Goal: Task Accomplishment & Management: Manage account settings

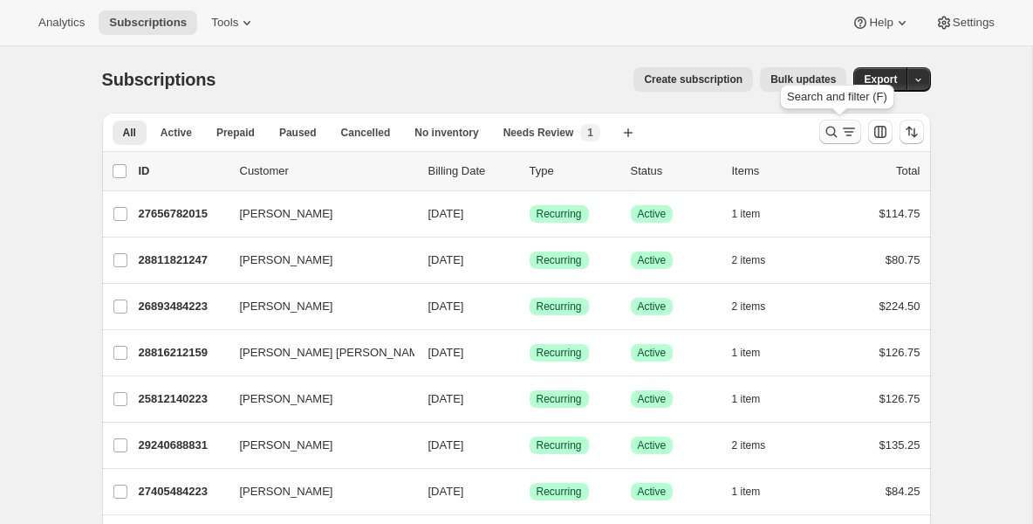
click at [837, 122] on button "Search and filter results" at bounding box center [840, 132] width 42 height 24
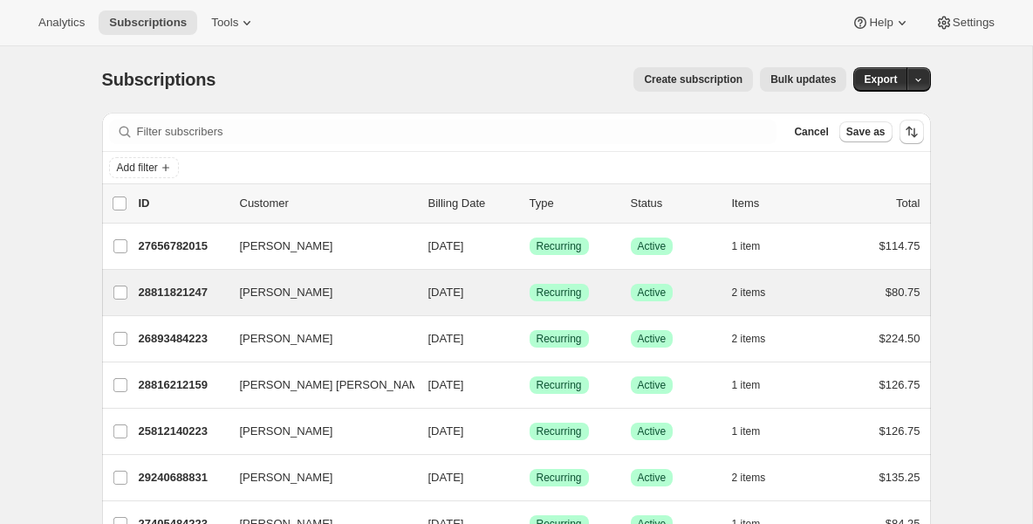
click at [209, 305] on div "[PERSON_NAME] 28811821247 [PERSON_NAME] [DATE] Success Recurring Success Active…" at bounding box center [516, 292] width 829 height 45
click at [201, 293] on p "28811821247" at bounding box center [182, 292] width 87 height 17
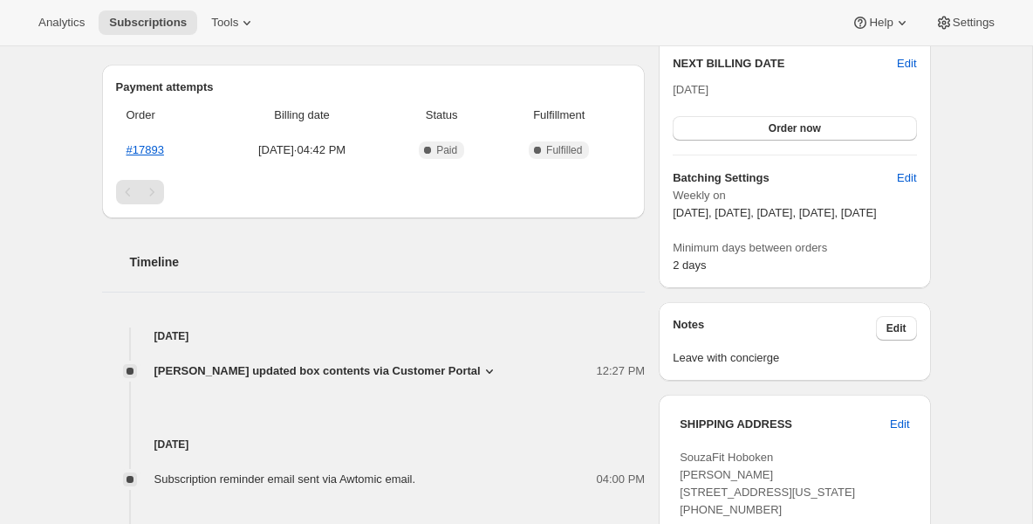
scroll to position [454, 0]
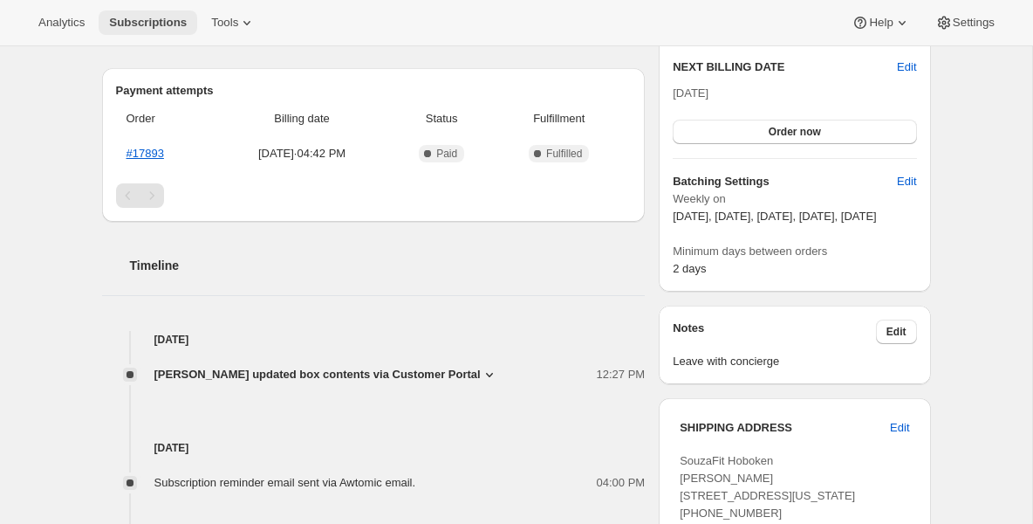
click at [142, 34] on button "Subscriptions" at bounding box center [148, 22] width 99 height 24
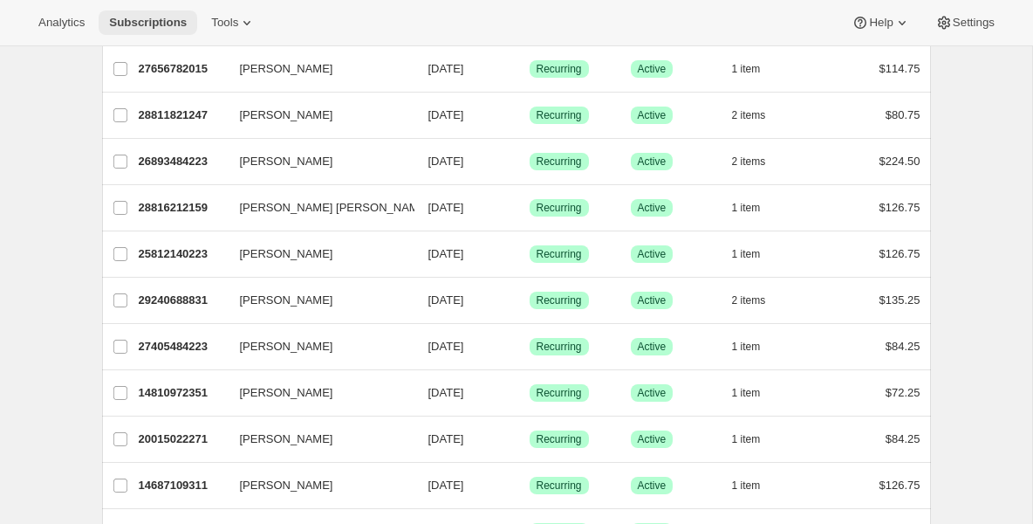
scroll to position [70, 0]
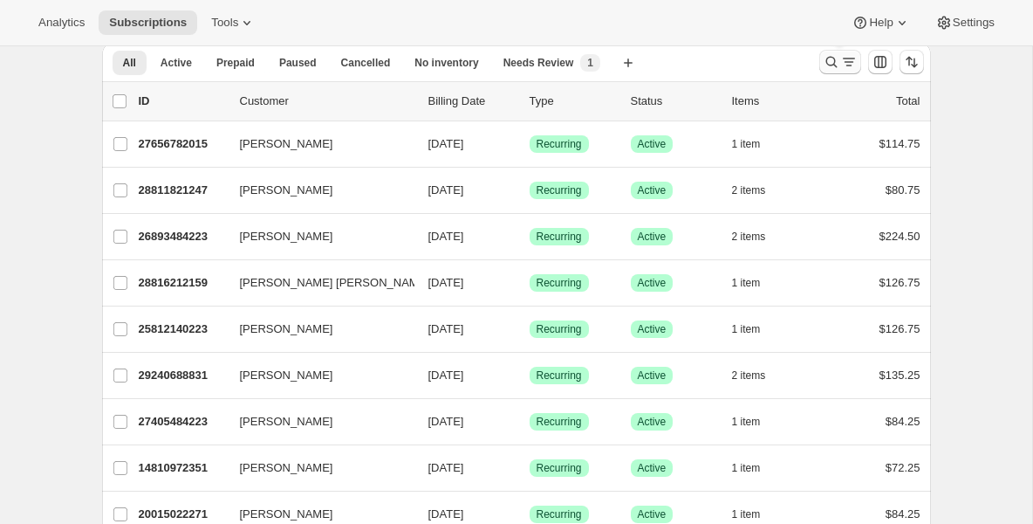
click at [826, 64] on icon "Search and filter results" at bounding box center [831, 62] width 11 height 11
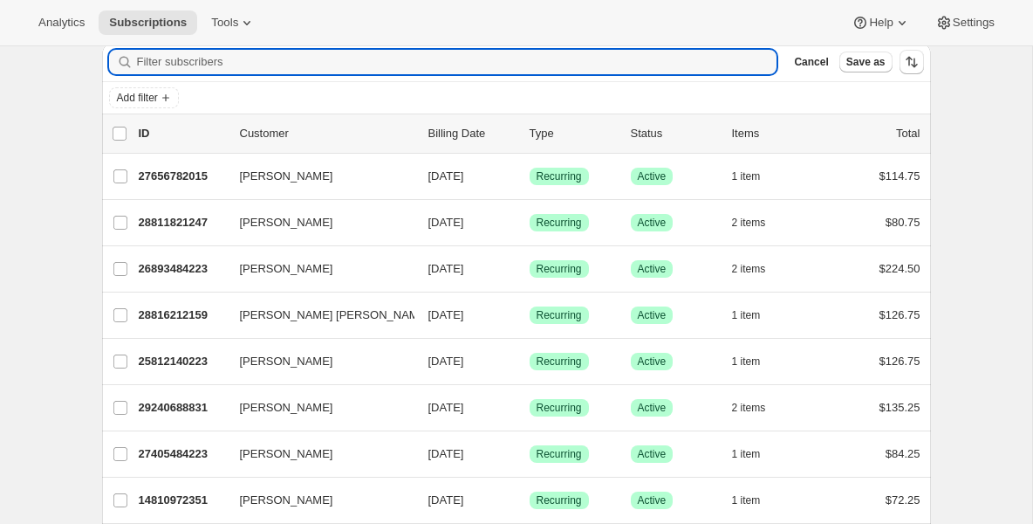
type input "s"
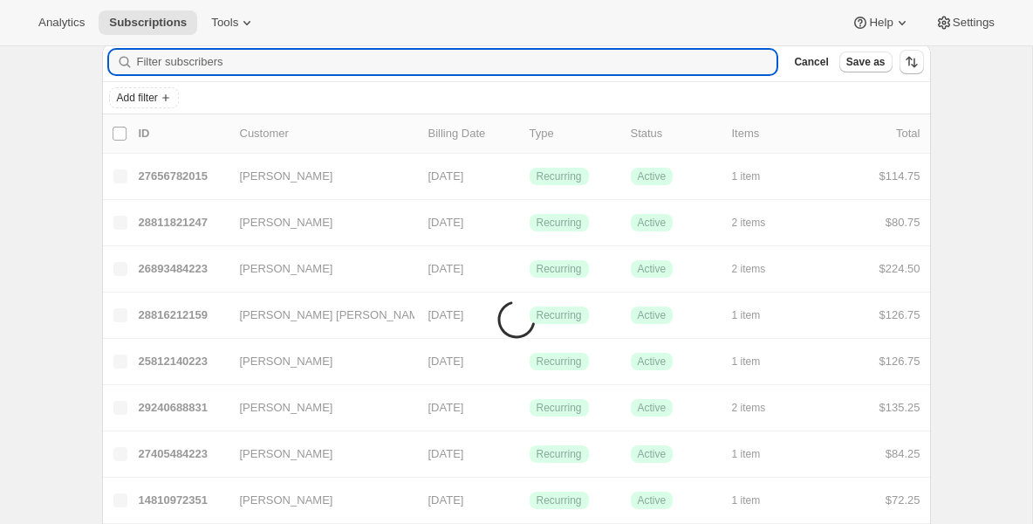
type input "n"
click at [323, 72] on input "n" at bounding box center [457, 62] width 641 height 24
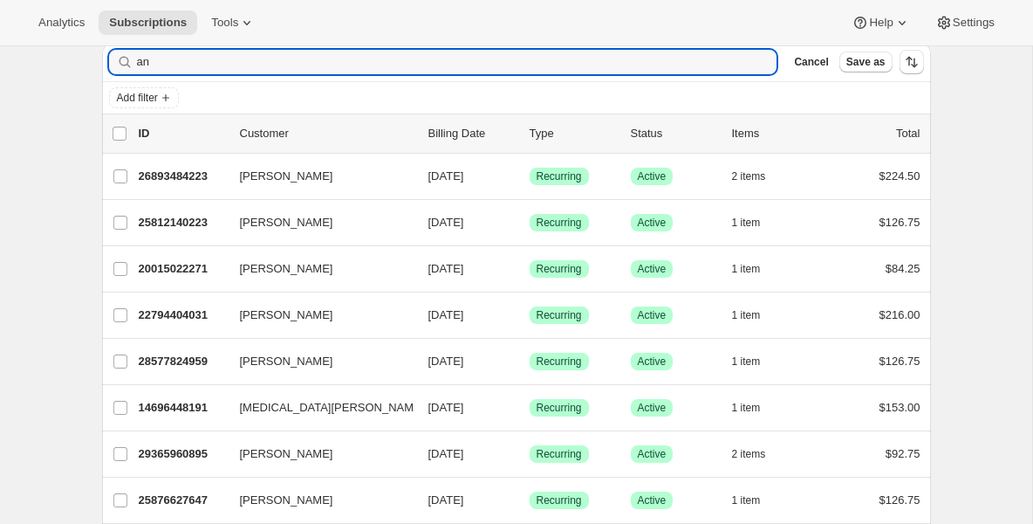
drag, startPoint x: 396, startPoint y: 66, endPoint x: 88, endPoint y: 69, distance: 308.1
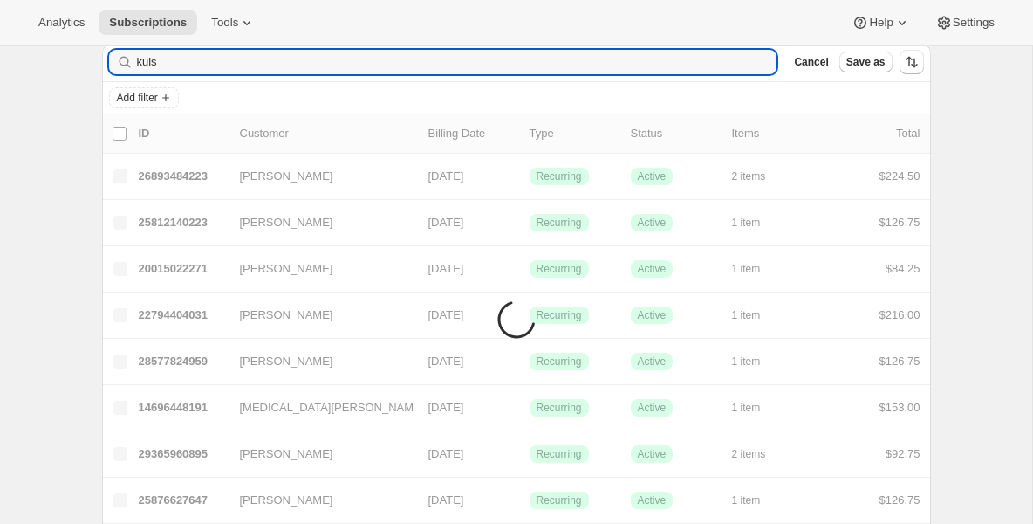
scroll to position [46, 0]
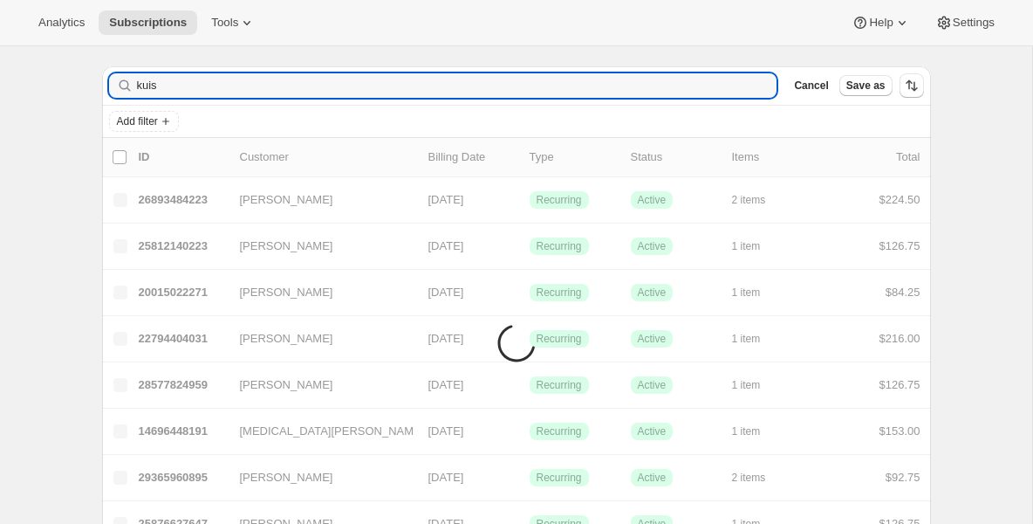
drag, startPoint x: 152, startPoint y: 68, endPoint x: 58, endPoint y: 58, distance: 94.8
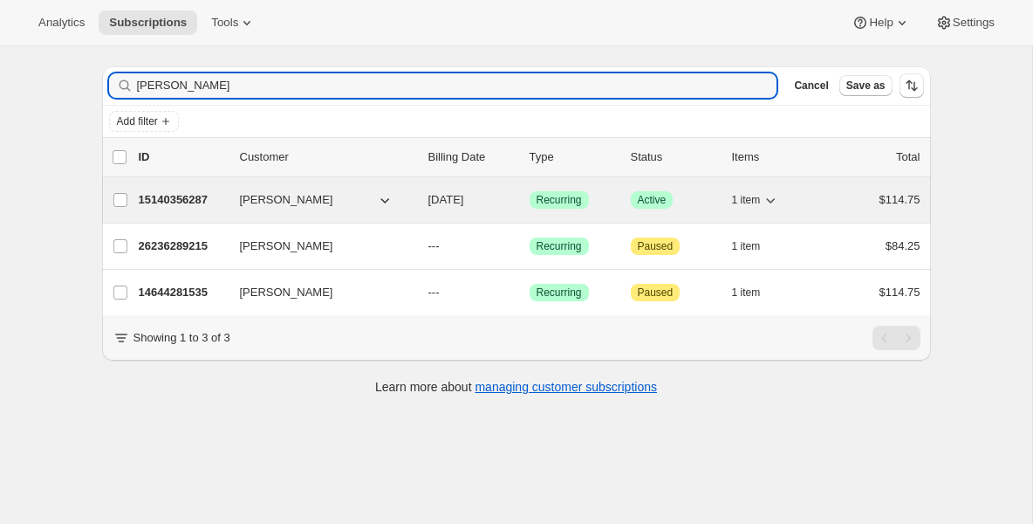
type input "[PERSON_NAME]"
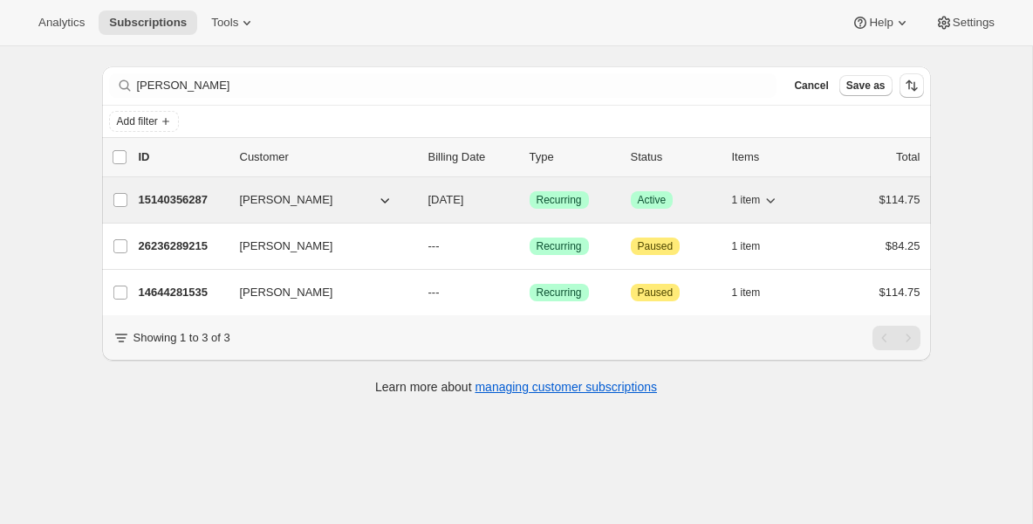
click at [184, 195] on p "15140356287" at bounding box center [182, 199] width 87 height 17
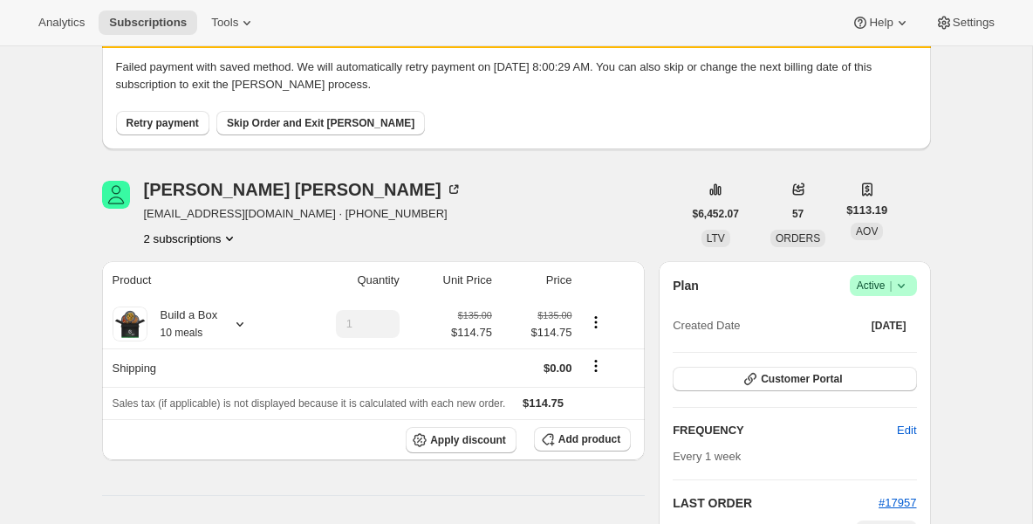
scroll to position [70, 0]
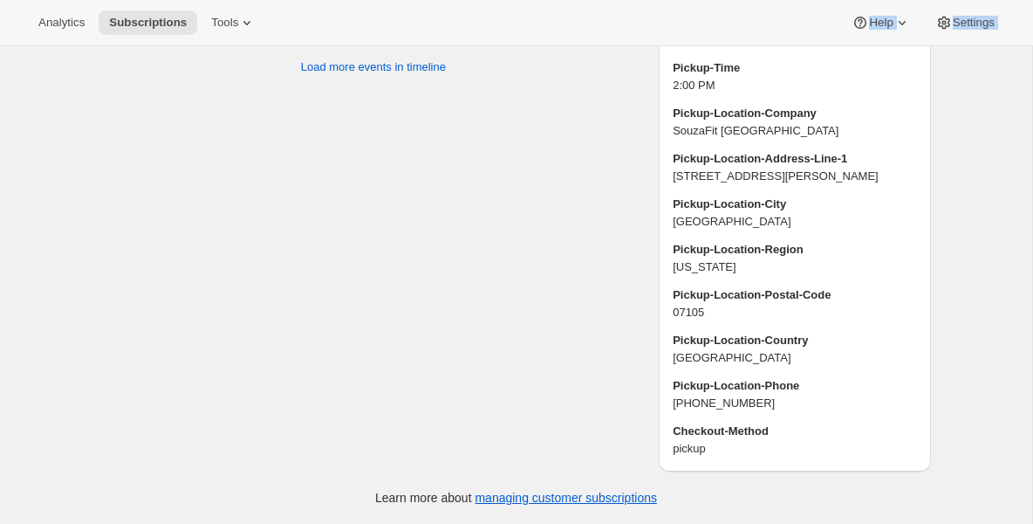
drag, startPoint x: 729, startPoint y: 182, endPoint x: 719, endPoint y: 6, distance: 175.7
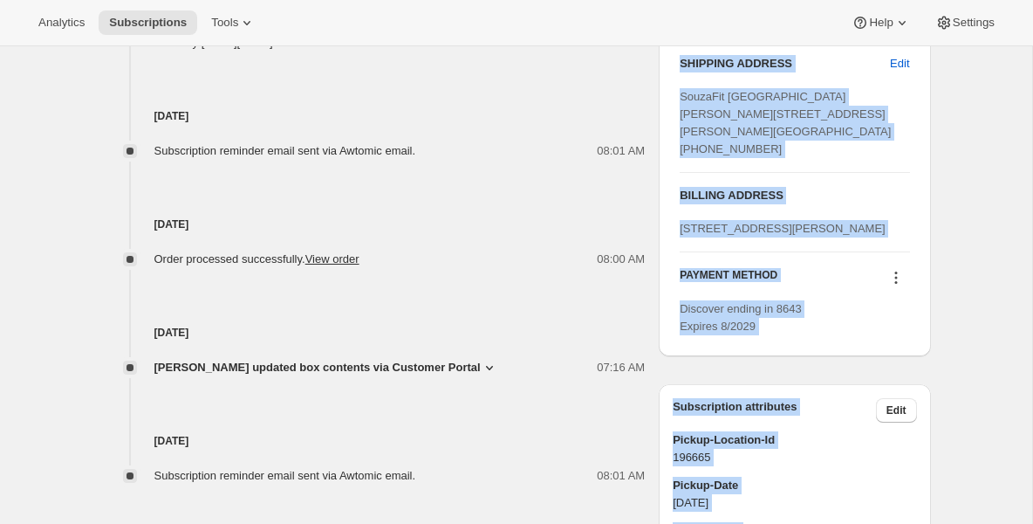
scroll to position [456, 0]
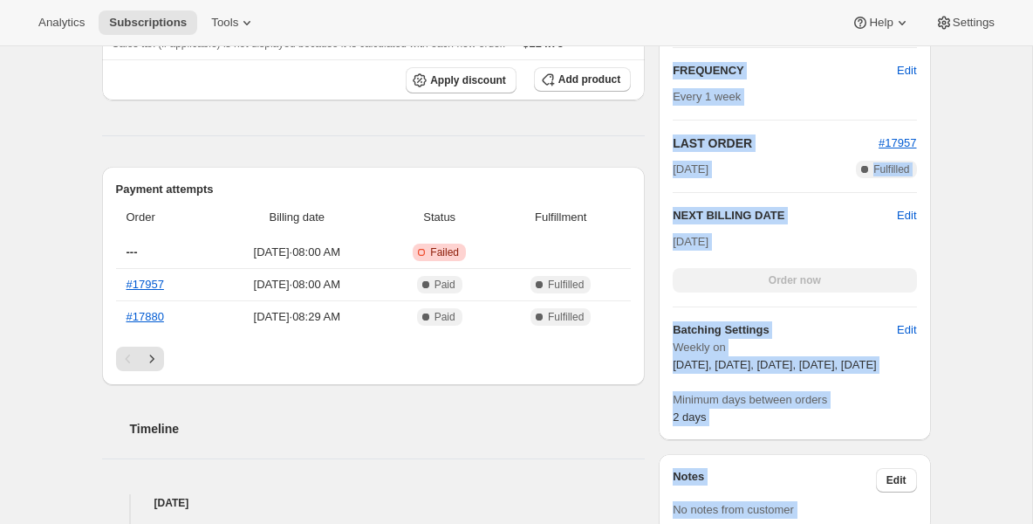
drag, startPoint x: 629, startPoint y: 127, endPoint x: 579, endPoint y: 516, distance: 392.4
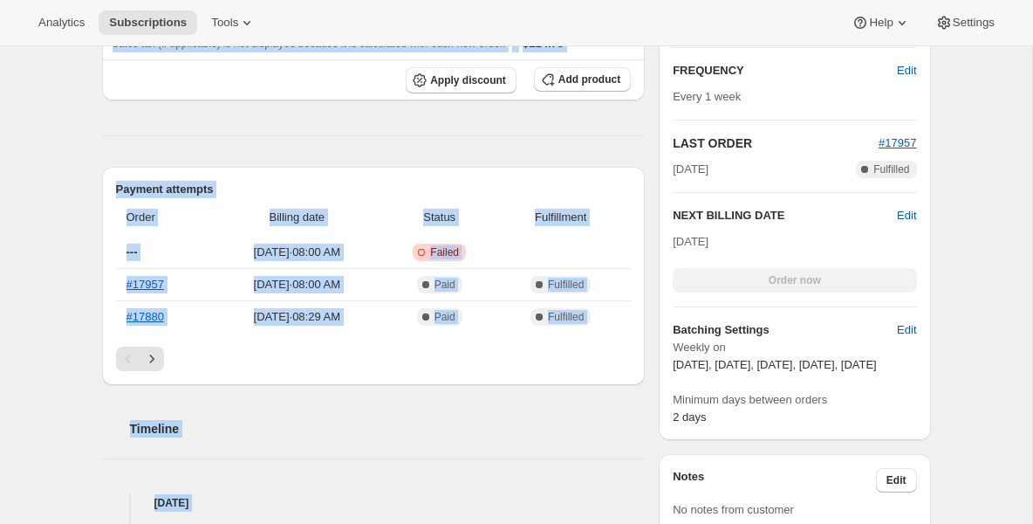
scroll to position [0, 0]
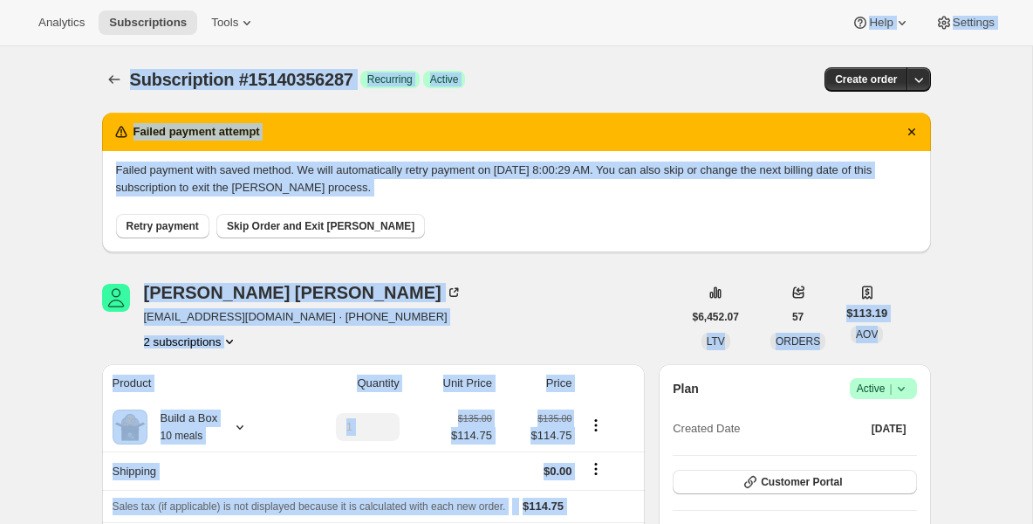
click at [165, 223] on span "Retry payment" at bounding box center [163, 226] width 72 height 14
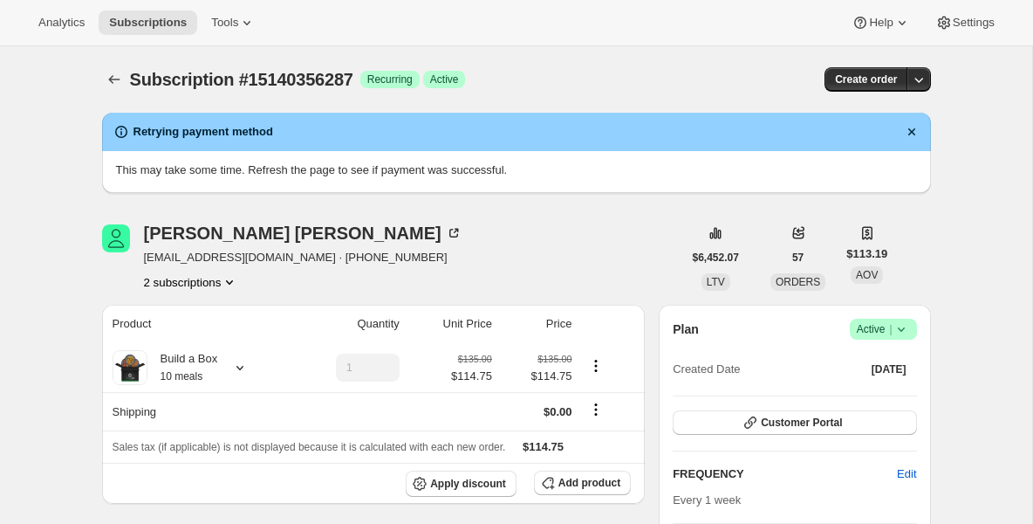
click at [167, 45] on div "Analytics Subscriptions Tools Help Settings" at bounding box center [516, 23] width 1033 height 46
click at [158, 21] on span "Subscriptions" at bounding box center [148, 23] width 78 height 14
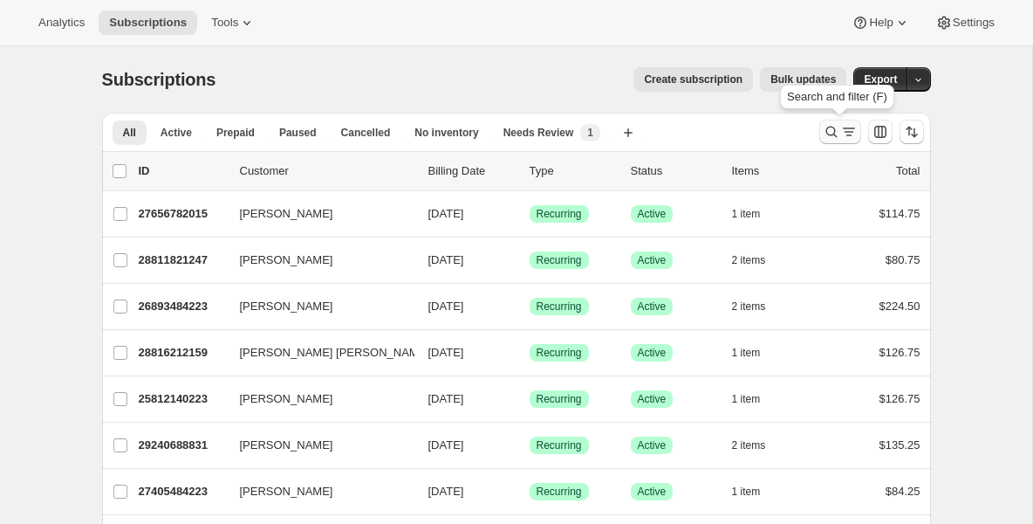
click at [834, 128] on icon "Search and filter results" at bounding box center [831, 131] width 17 height 17
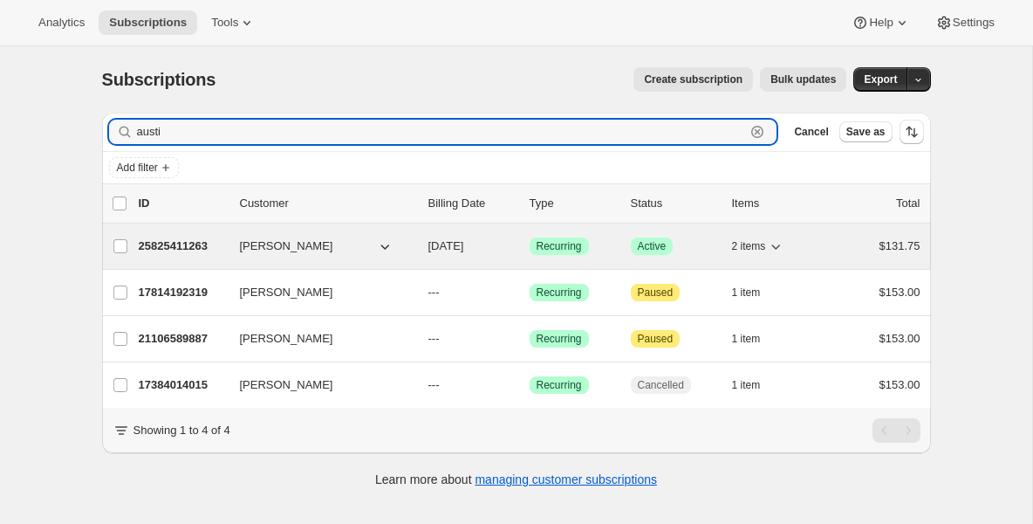
type input "austi"
click at [192, 250] on p "25825411263" at bounding box center [182, 245] width 87 height 17
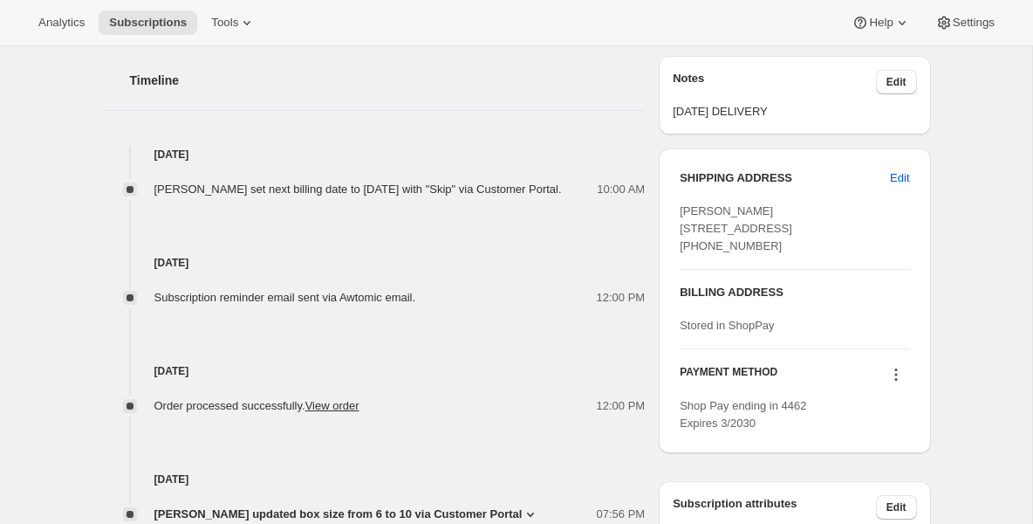
scroll to position [733, 0]
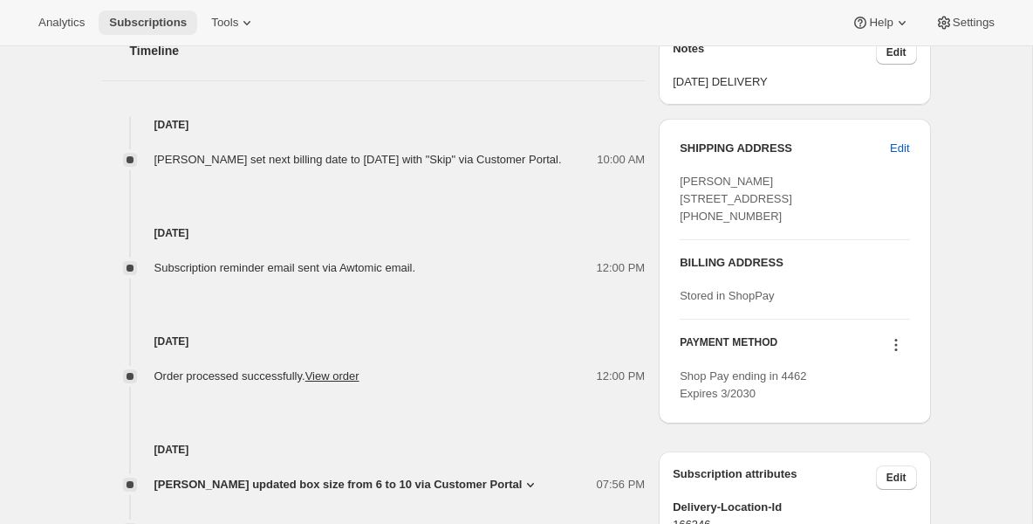
click at [159, 28] on span "Subscriptions" at bounding box center [148, 23] width 78 height 14
